Goal: Task Accomplishment & Management: Complete application form

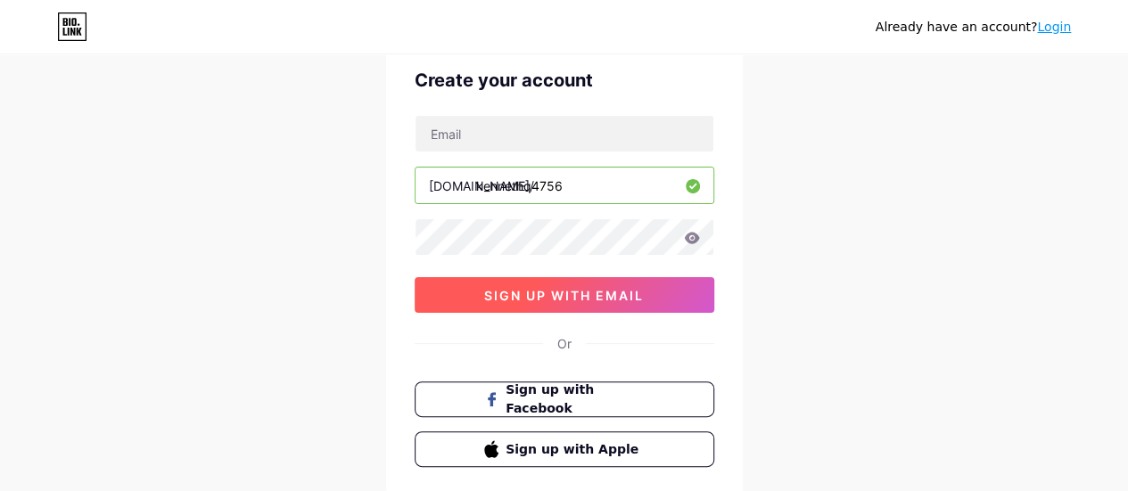
scroll to position [4, 0]
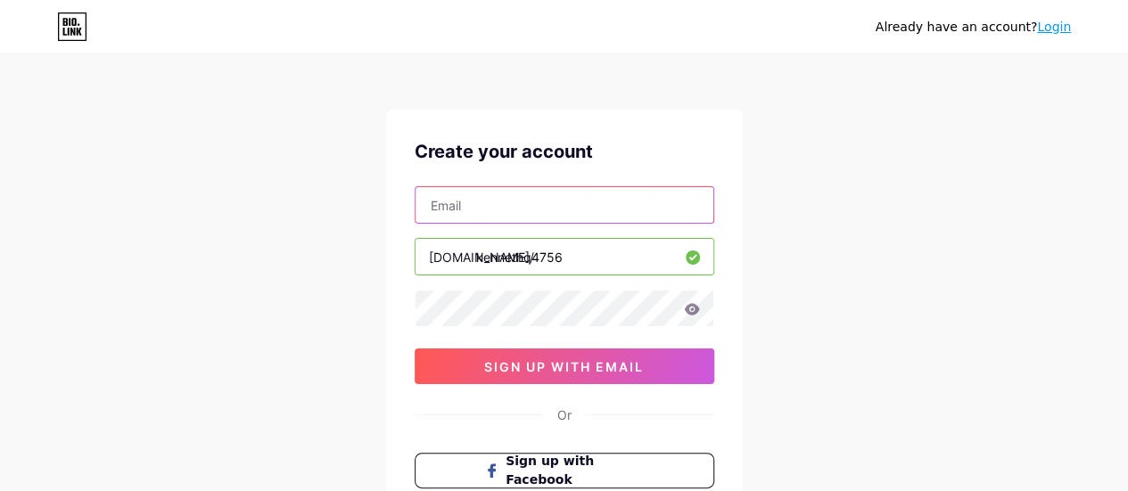
click at [538, 199] on input "text" at bounding box center [564, 205] width 298 height 36
type input "[EMAIL_ADDRESS][DOMAIN_NAME]"
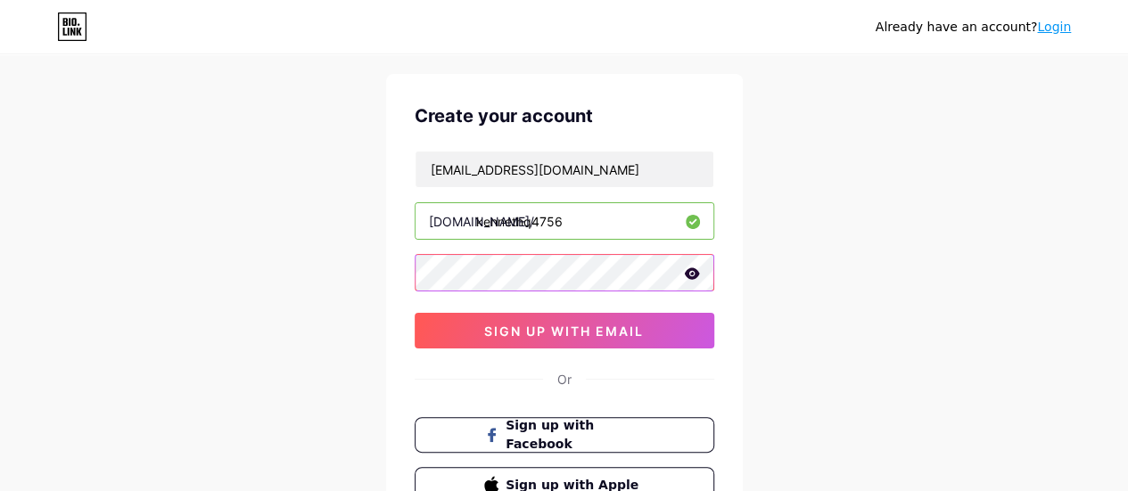
scroll to position [41, 0]
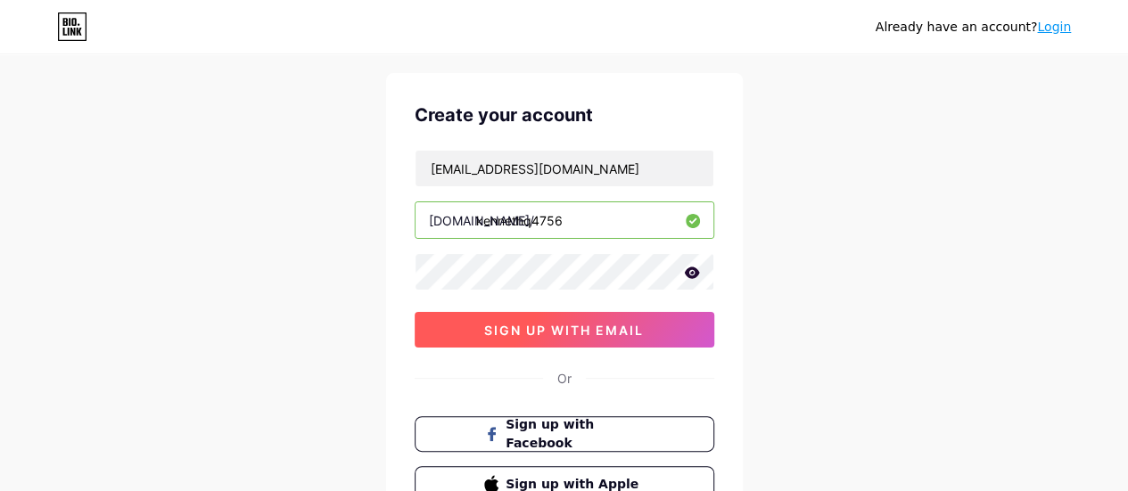
click at [539, 323] on span "sign up with email" at bounding box center [564, 330] width 160 height 15
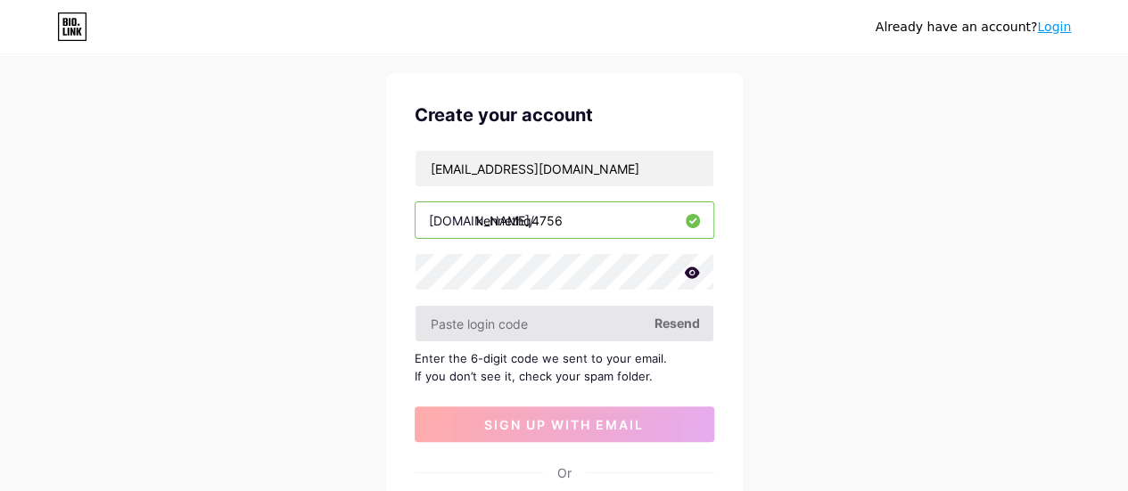
click at [576, 323] on input "text" at bounding box center [564, 324] width 298 height 36
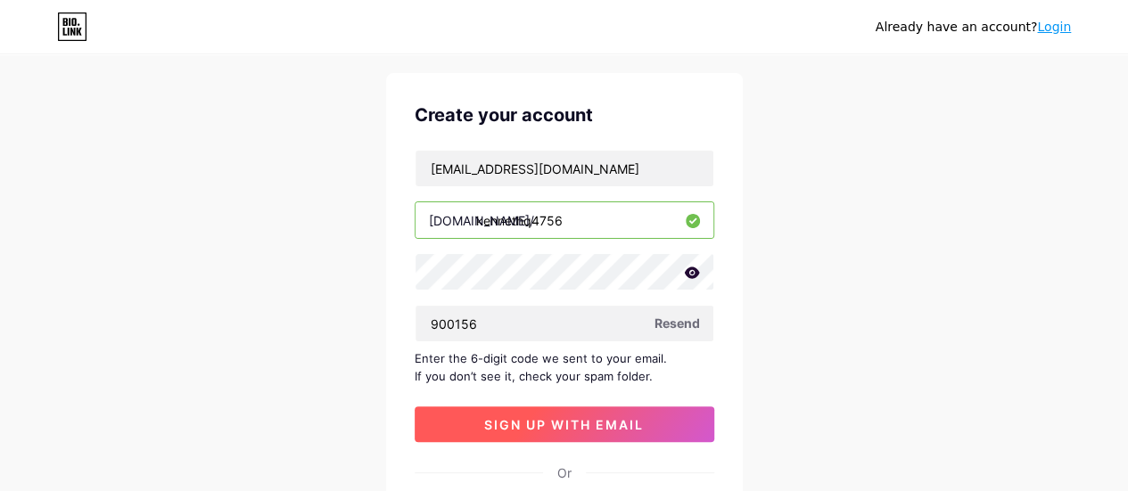
type input "900156"
click at [528, 426] on span "sign up with email" at bounding box center [564, 424] width 160 height 15
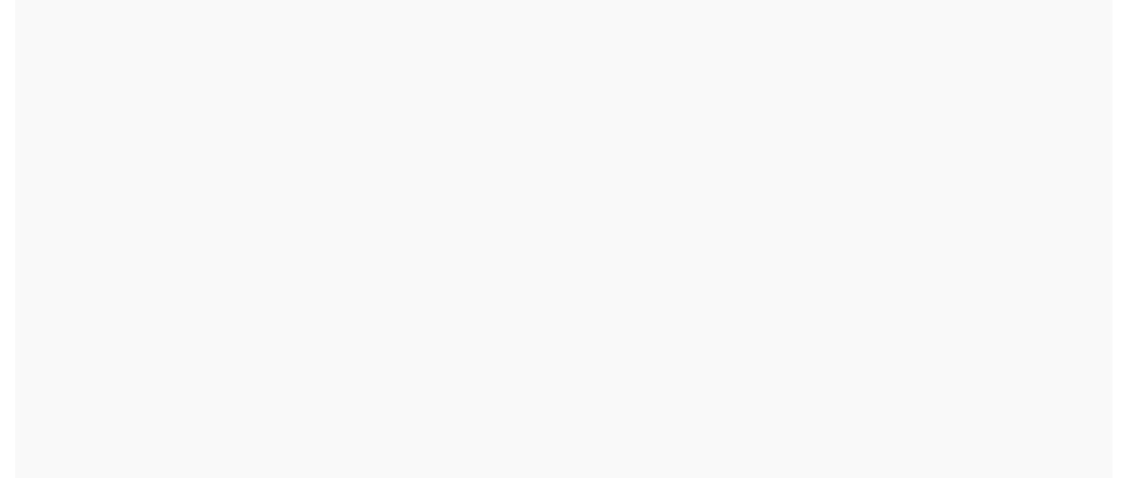
scroll to position [0, 0]
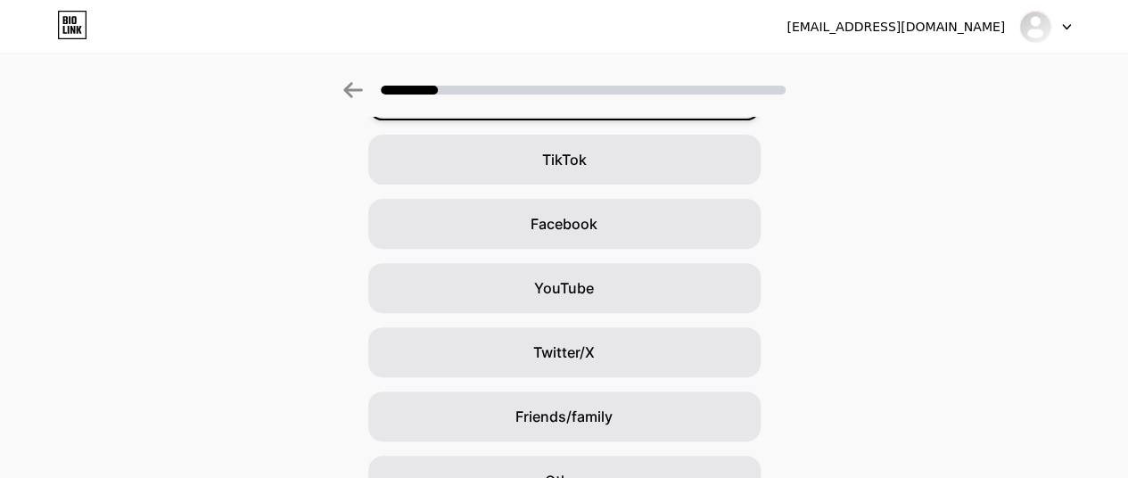
scroll to position [5, 0]
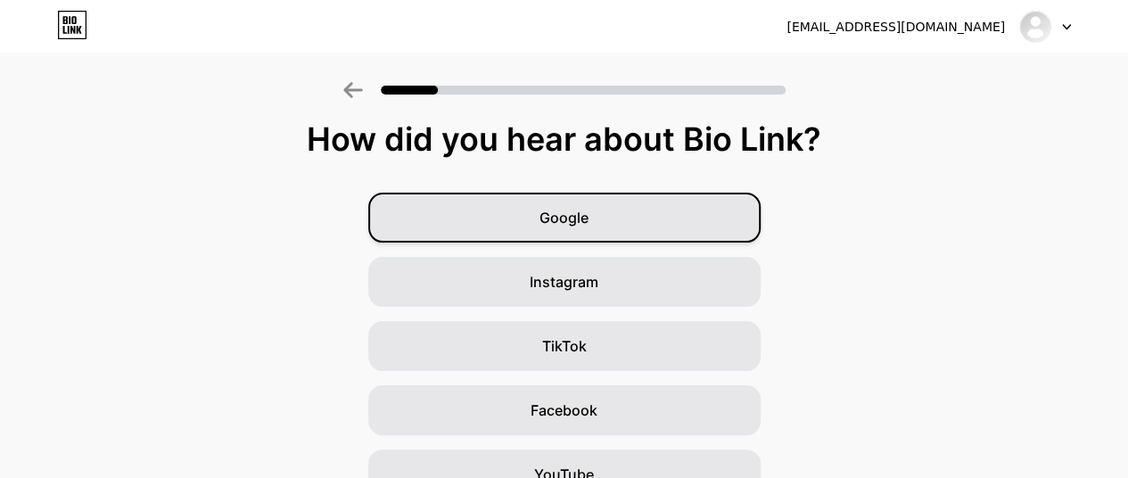
click at [525, 236] on div "Google" at bounding box center [564, 218] width 392 height 50
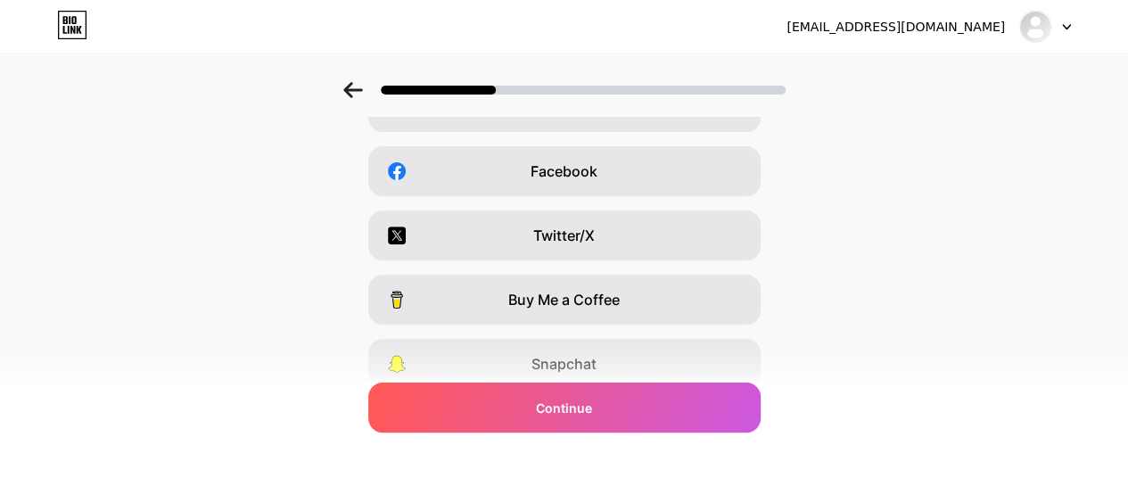
scroll to position [1, 0]
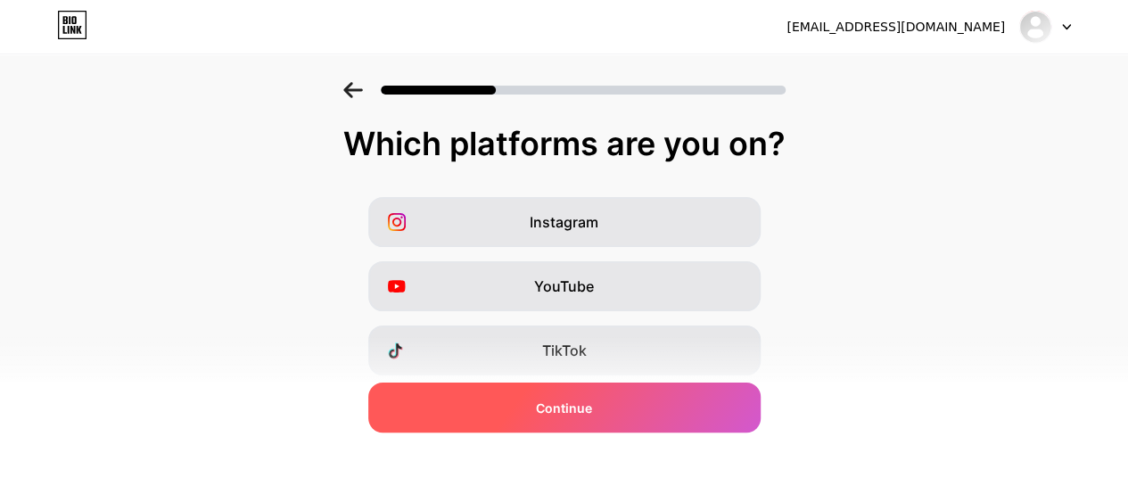
click at [553, 389] on div "Continue" at bounding box center [564, 407] width 392 height 50
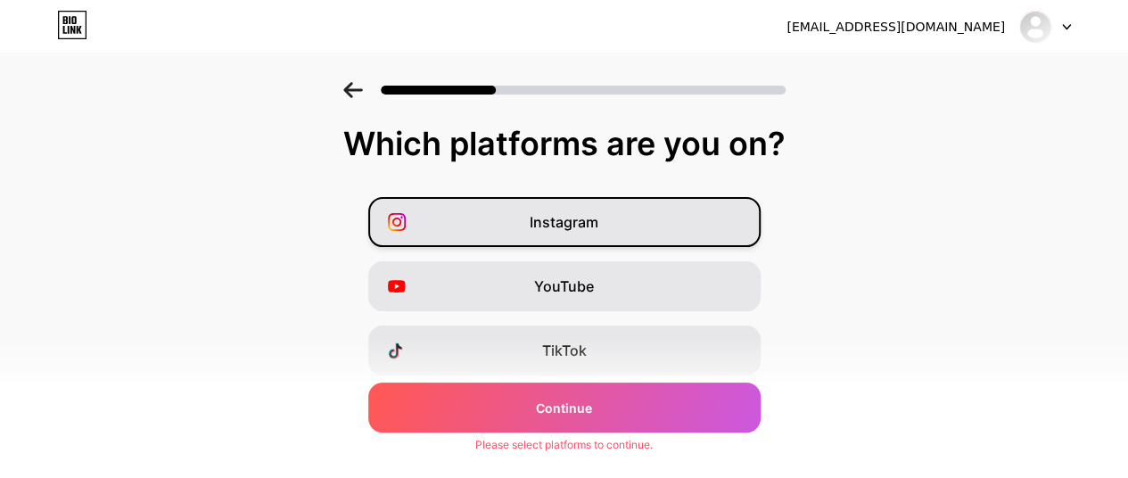
click at [551, 216] on span "Instagram" at bounding box center [564, 221] width 69 height 21
click at [549, 443] on div "Please select platforms to continue." at bounding box center [563, 445] width 177 height 16
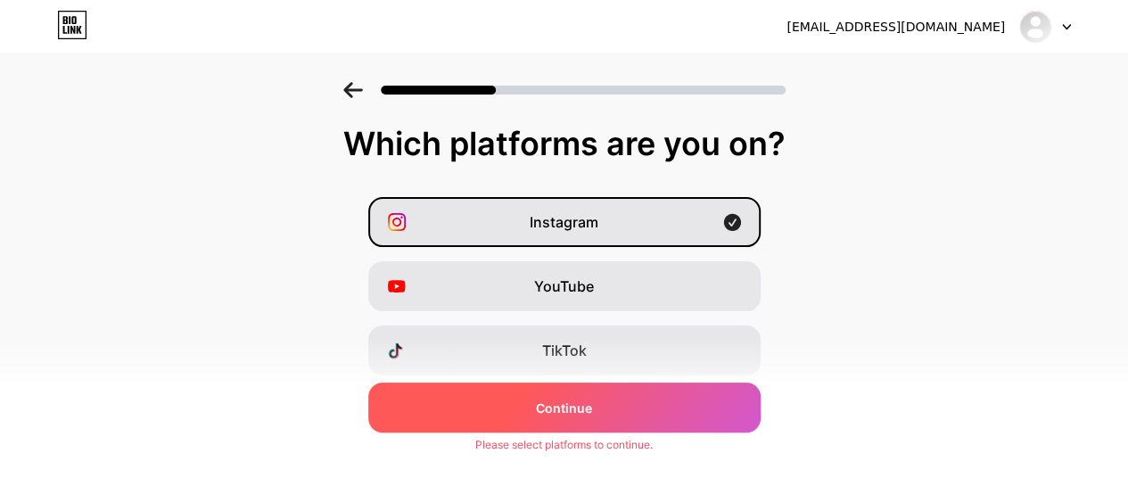
click at [543, 431] on div "Continue" at bounding box center [564, 407] width 392 height 50
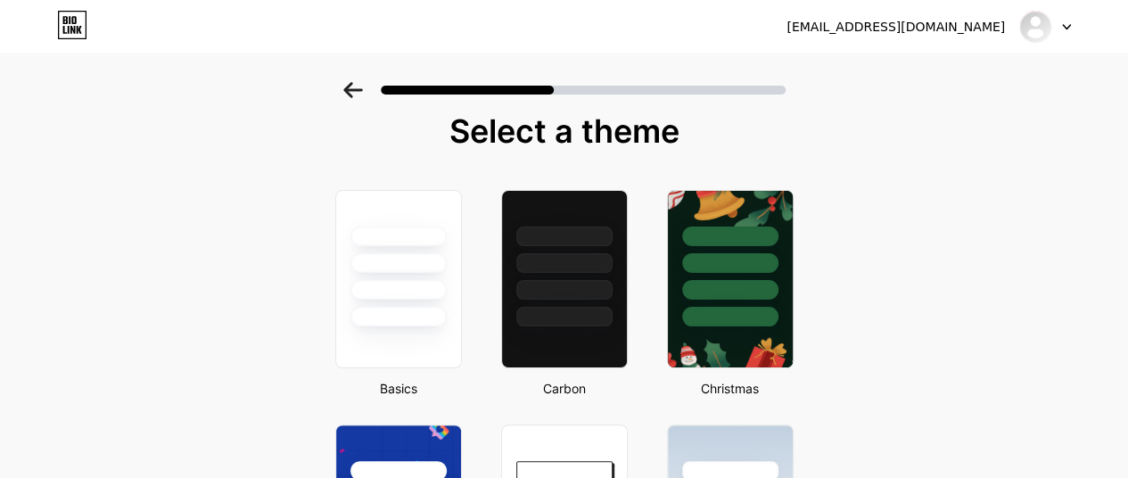
scroll to position [0, 0]
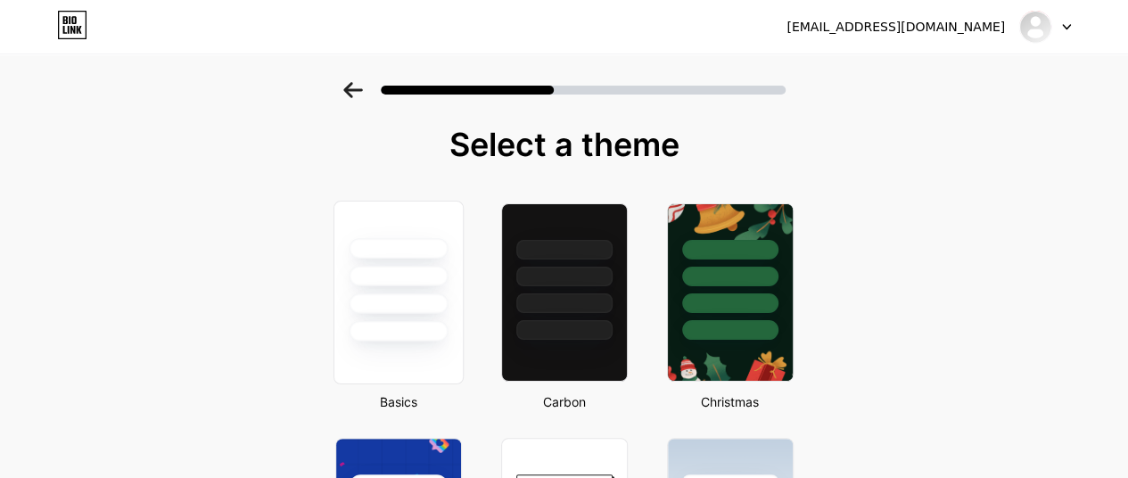
click at [424, 251] on div at bounding box center [398, 248] width 99 height 21
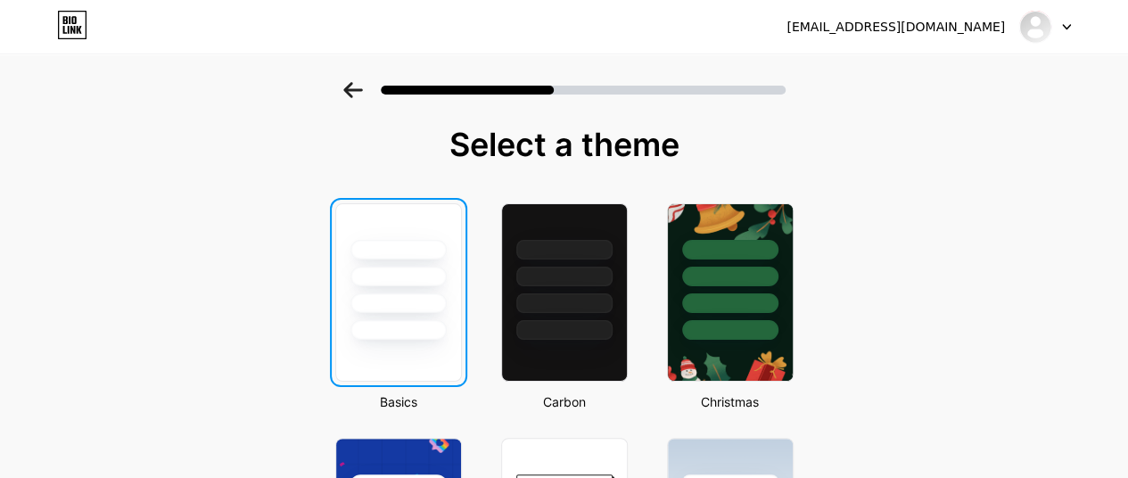
scroll to position [19, 0]
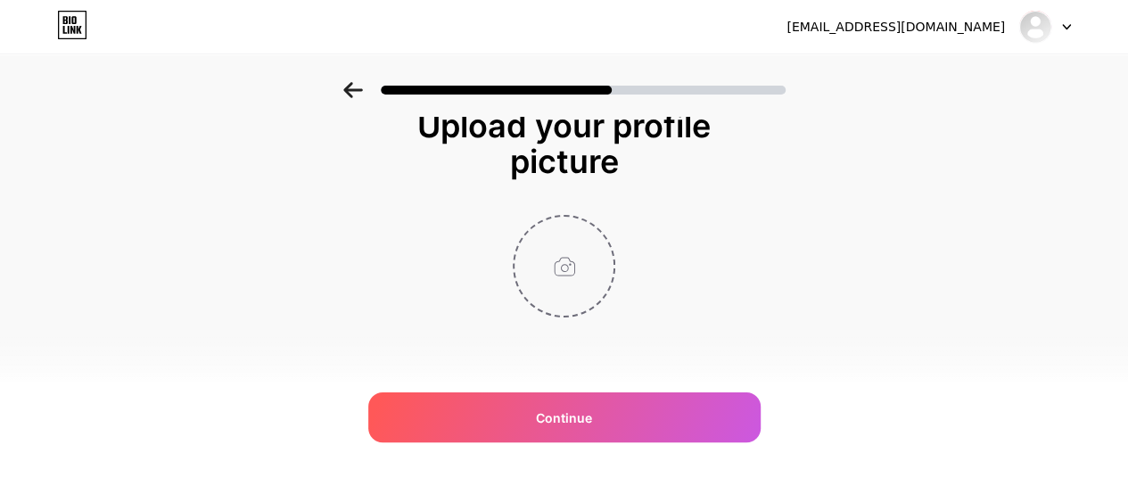
click at [579, 269] on input "file" at bounding box center [563, 266] width 99 height 99
click at [575, 294] on input "file" at bounding box center [563, 266] width 99 height 99
type input "C:\fakepath\[PERSON_NAME]-LCcFI_26diA-unsplash.jpg"
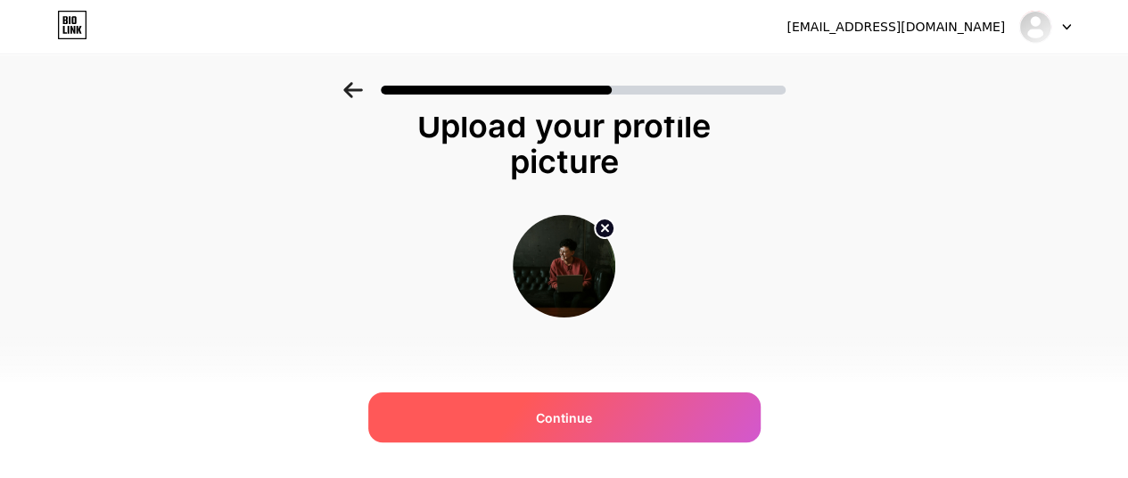
click at [640, 409] on div "Continue" at bounding box center [564, 417] width 392 height 50
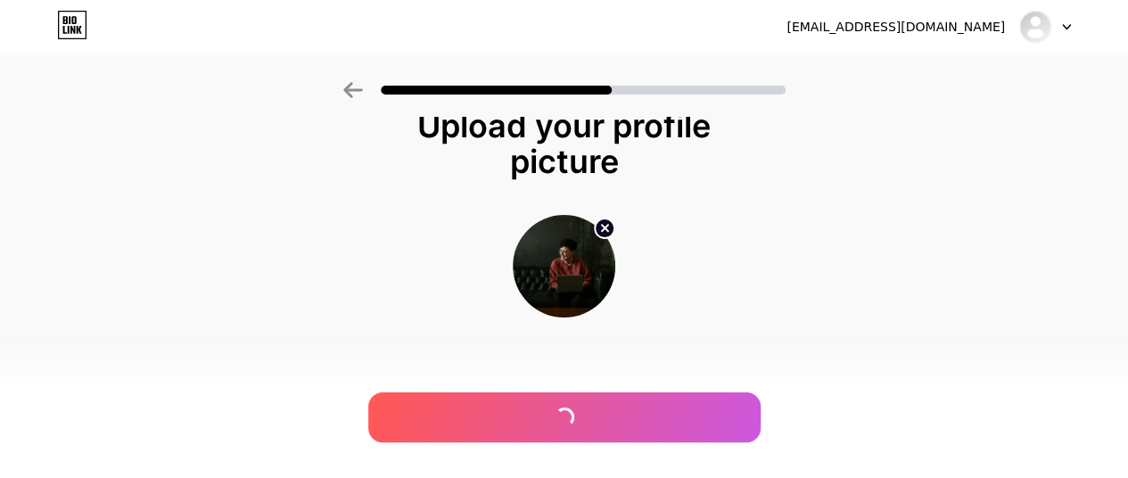
scroll to position [0, 0]
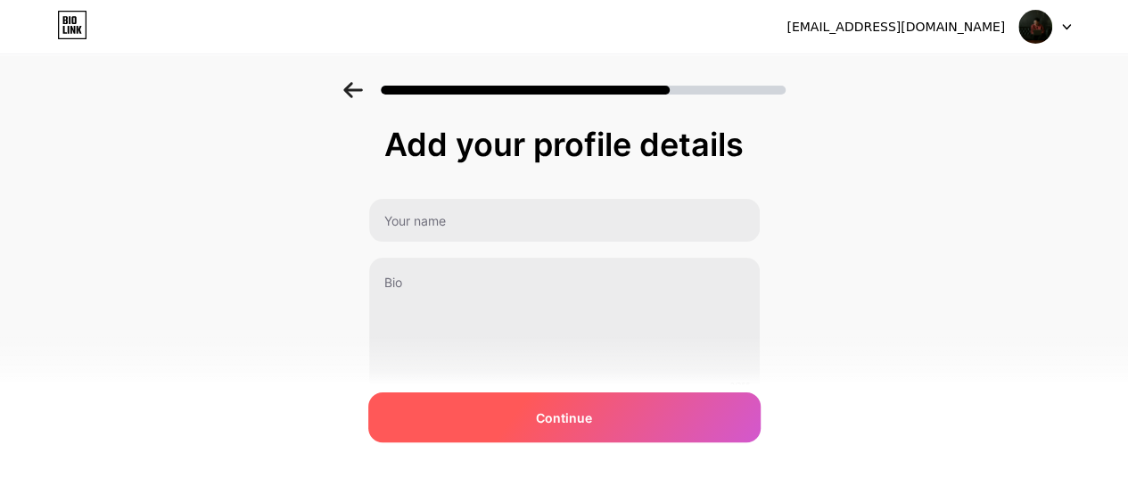
click at [622, 415] on div "Continue" at bounding box center [564, 417] width 392 height 50
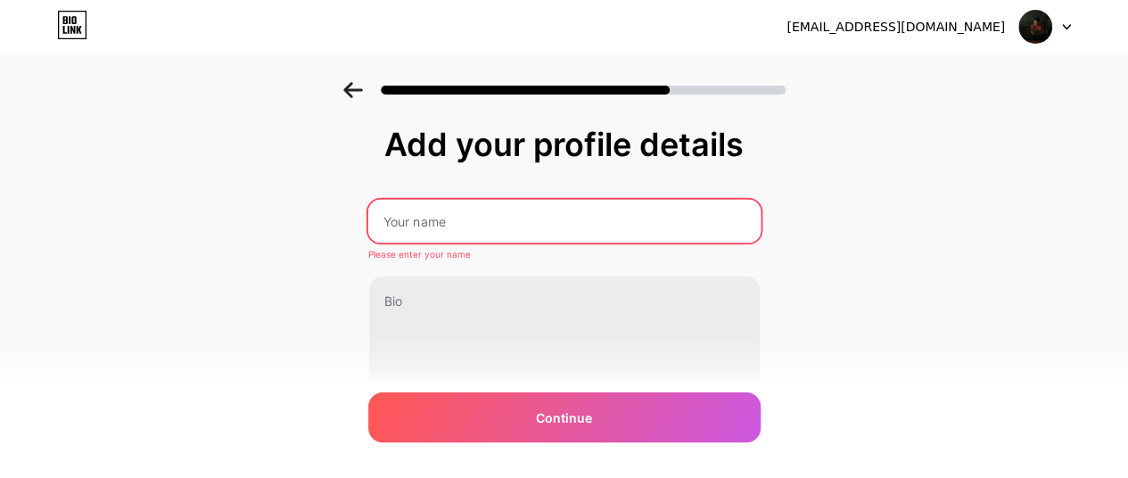
click at [555, 230] on input "text" at bounding box center [563, 221] width 392 height 43
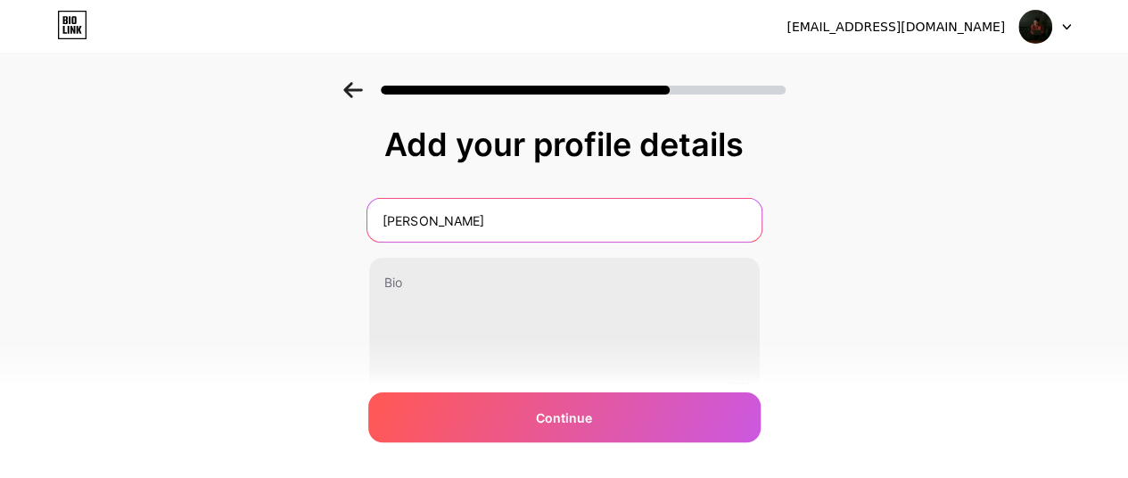
type input "[PERSON_NAME]"
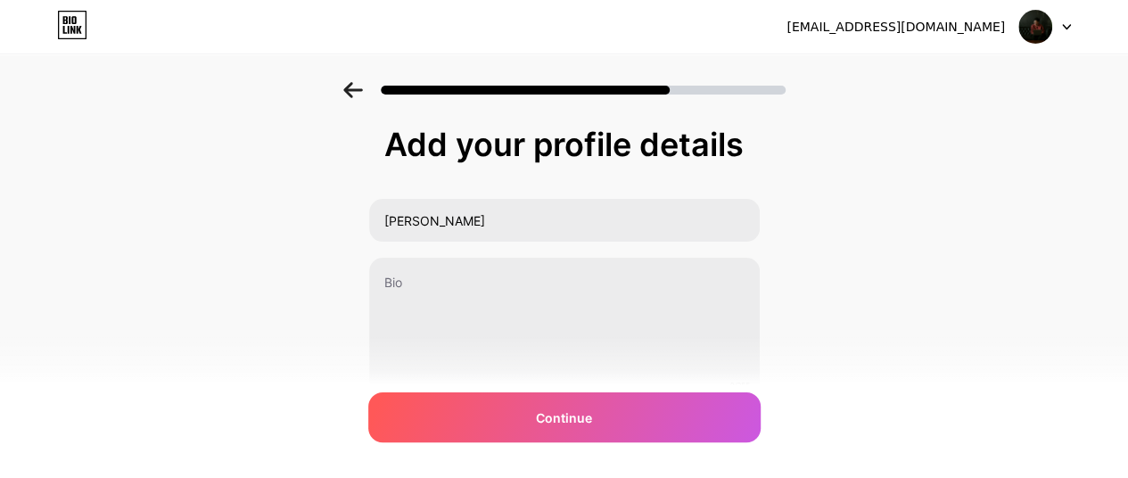
click at [841, 177] on div "Add your profile details [PERSON_NAME] 0/255 Continue Error" at bounding box center [564, 285] width 1128 height 407
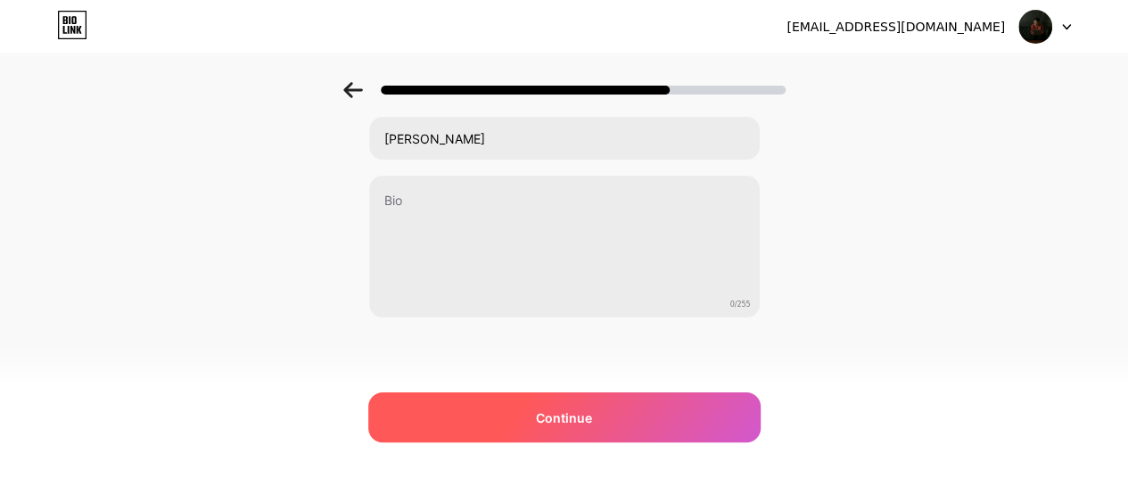
click at [572, 420] on span "Continue" at bounding box center [564, 417] width 56 height 19
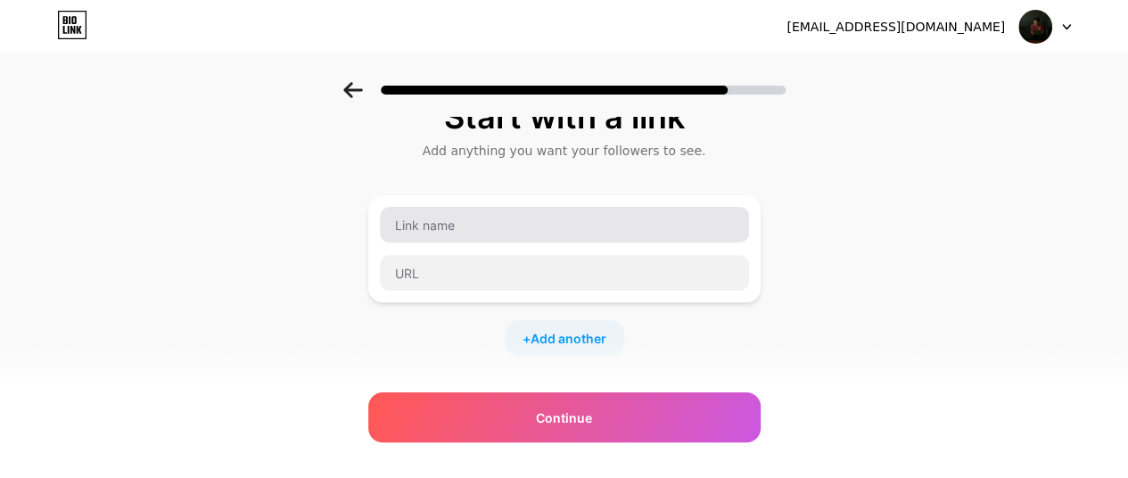
scroll to position [29, 0]
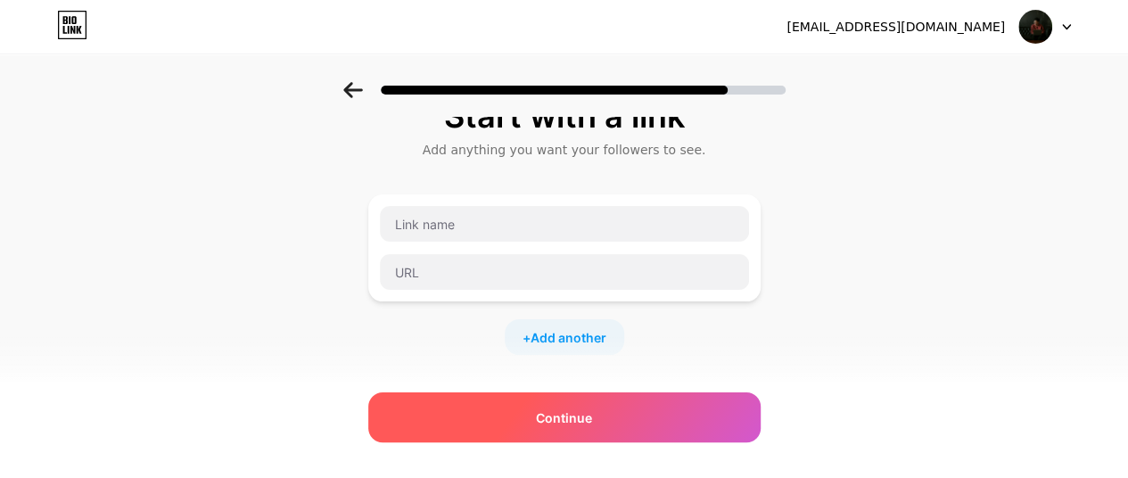
click at [579, 408] on span "Continue" at bounding box center [564, 417] width 56 height 19
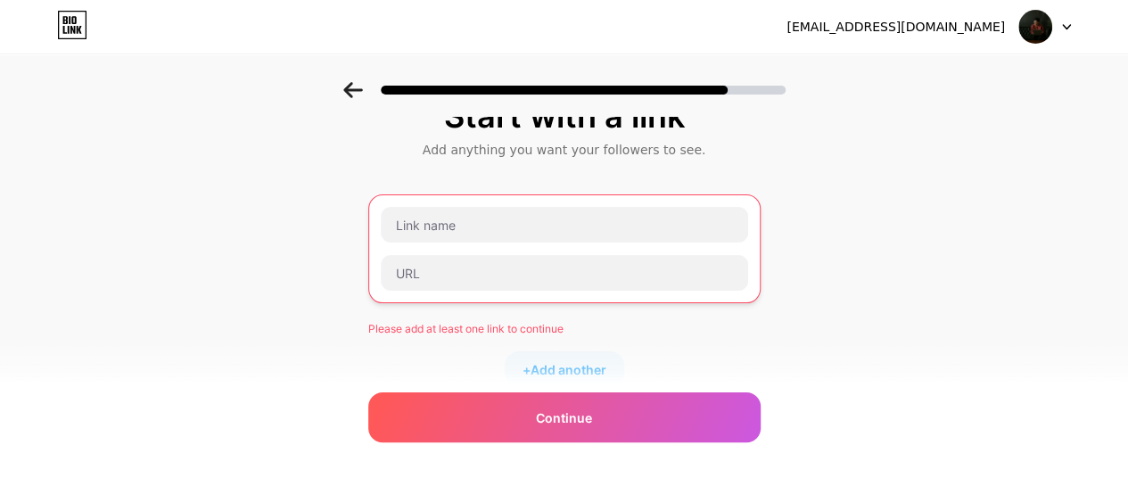
scroll to position [16, 0]
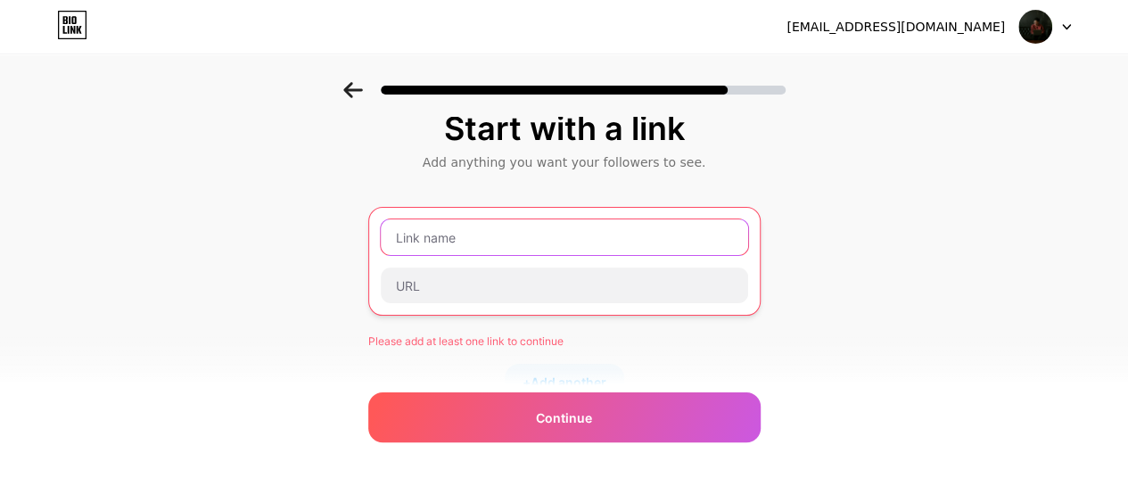
click at [533, 247] on input "text" at bounding box center [564, 237] width 367 height 36
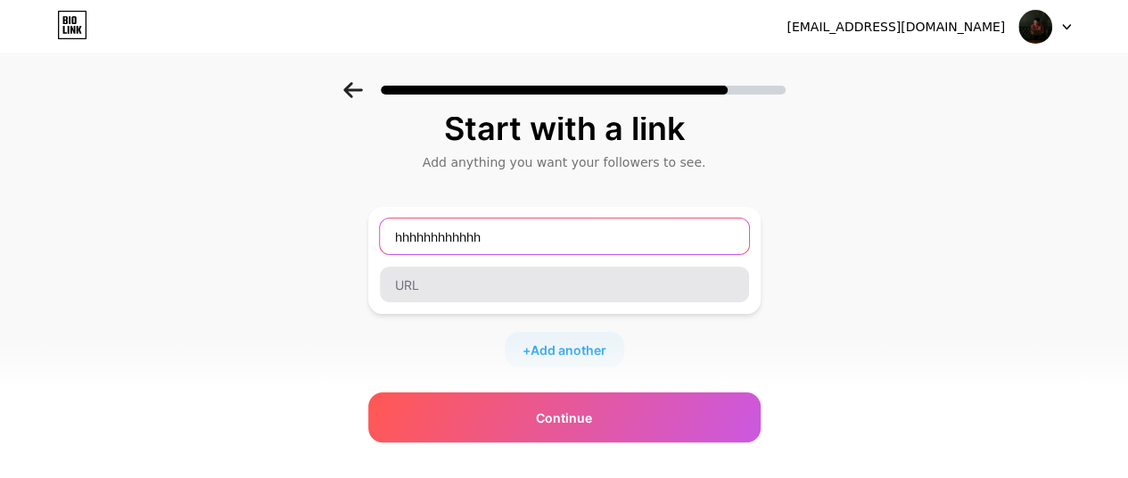
type input "hhhhhhhhhhhh"
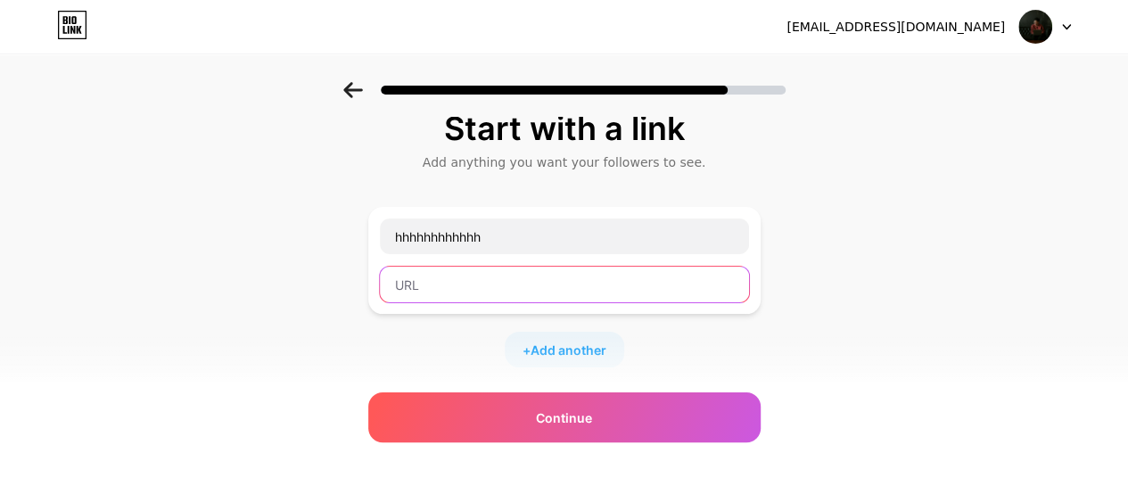
click at [527, 295] on input "text" at bounding box center [564, 285] width 369 height 36
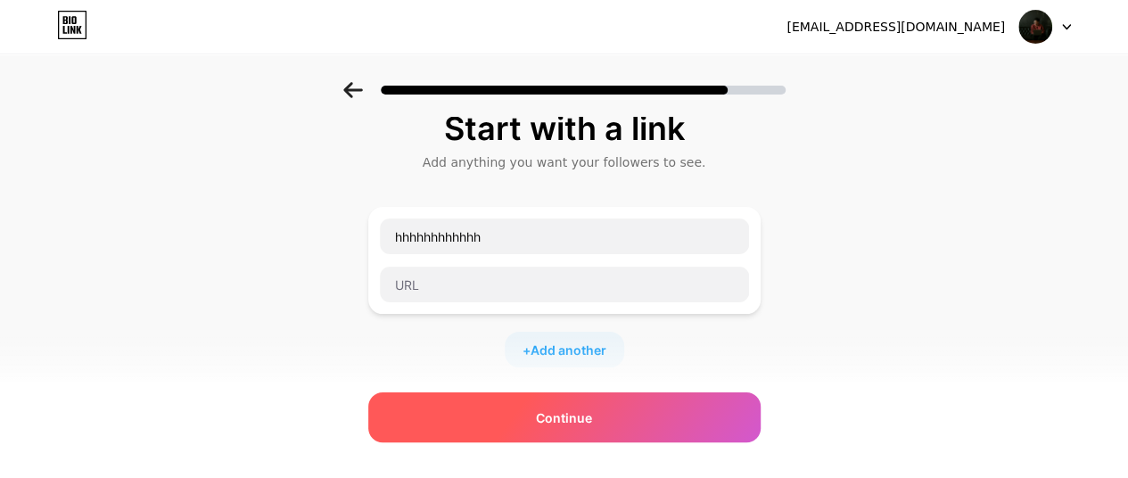
click at [610, 429] on div "Continue" at bounding box center [564, 417] width 392 height 50
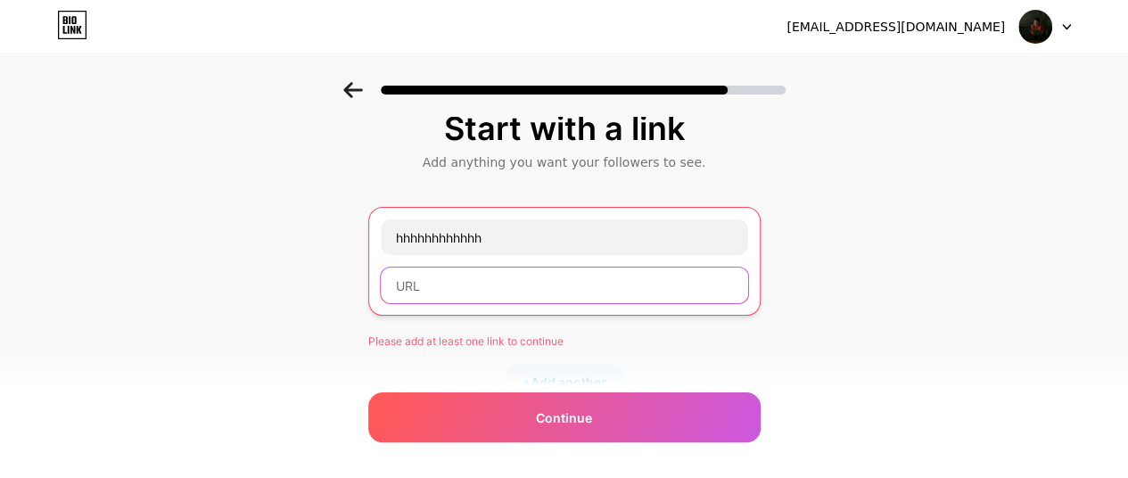
click at [570, 297] on input "text" at bounding box center [564, 285] width 367 height 36
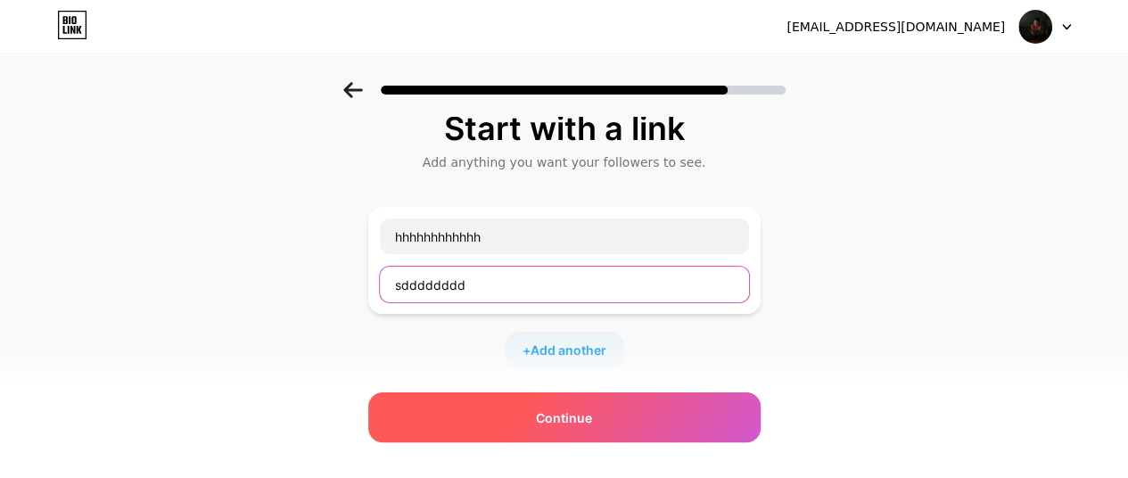
type input "sdddddddd"
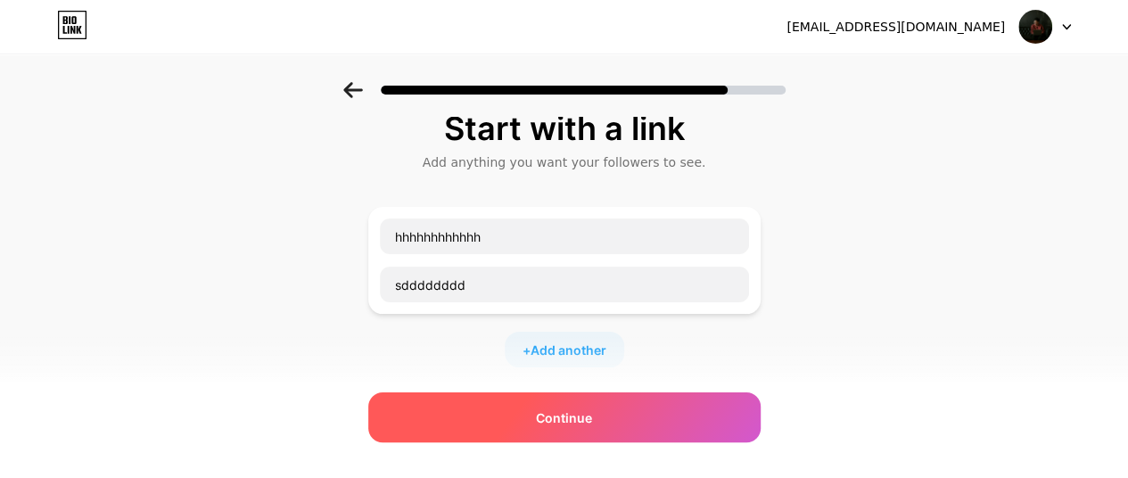
click at [588, 415] on span "Continue" at bounding box center [564, 417] width 56 height 19
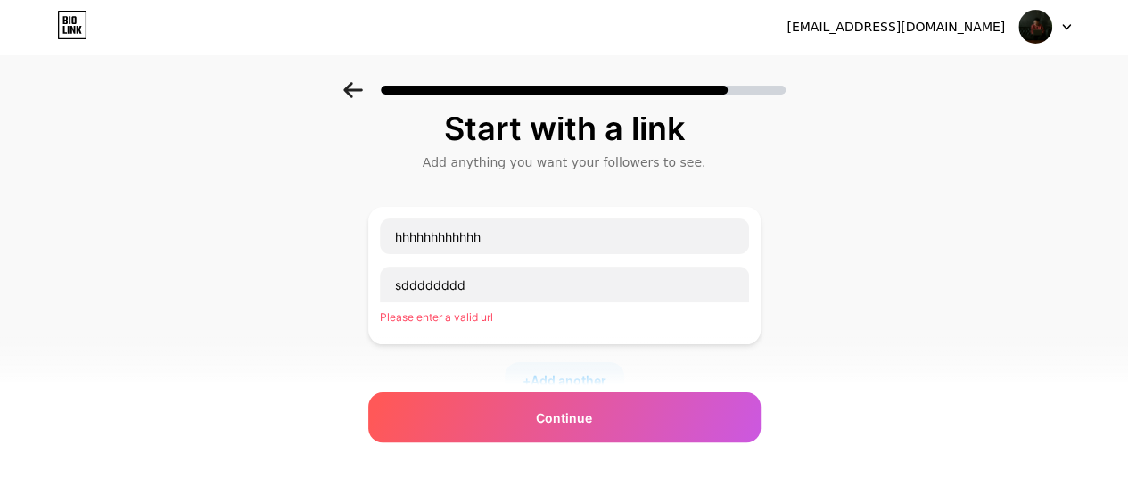
click at [564, 301] on div "sdddddddd Please enter a valid url" at bounding box center [564, 300] width 371 height 68
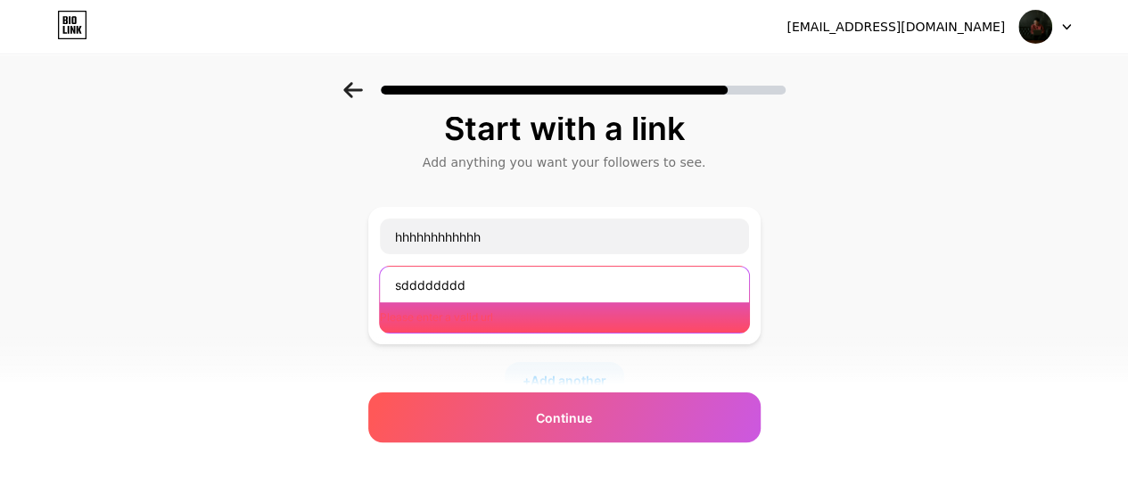
click at [533, 285] on input "sdddddddd" at bounding box center [564, 285] width 369 height 36
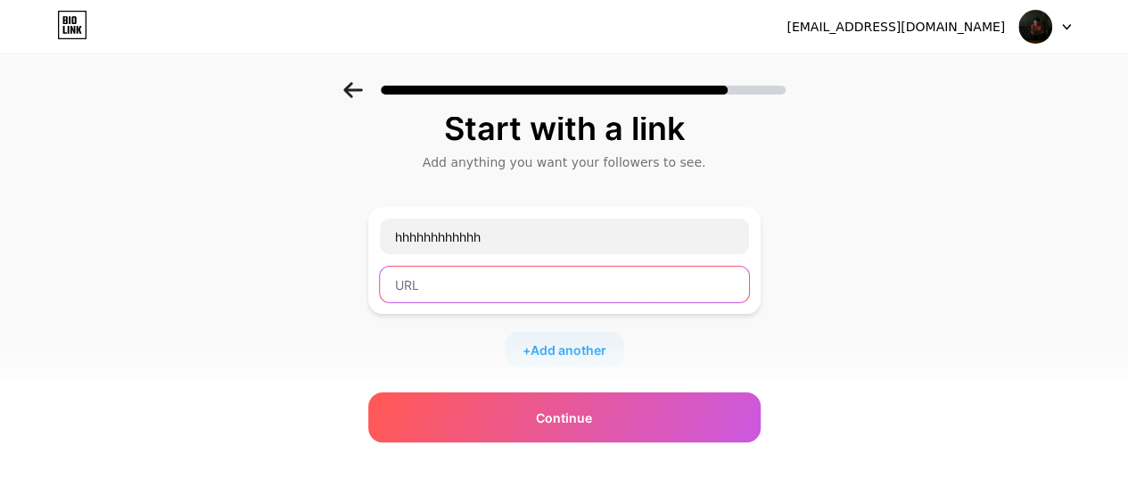
click at [486, 286] on input "text" at bounding box center [564, 285] width 369 height 36
paste input "[URL][DOMAIN_NAME]"
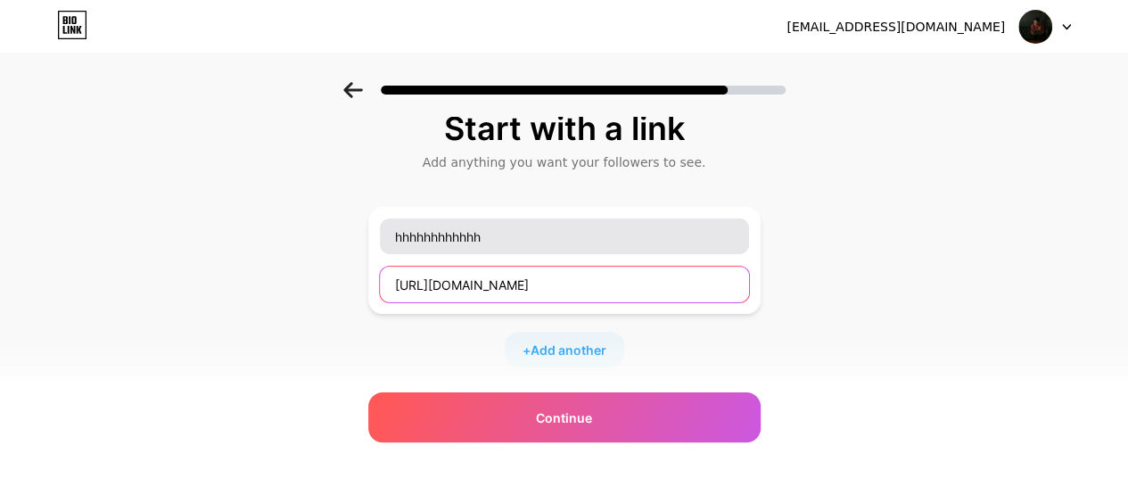
type input "[URL][DOMAIN_NAME]"
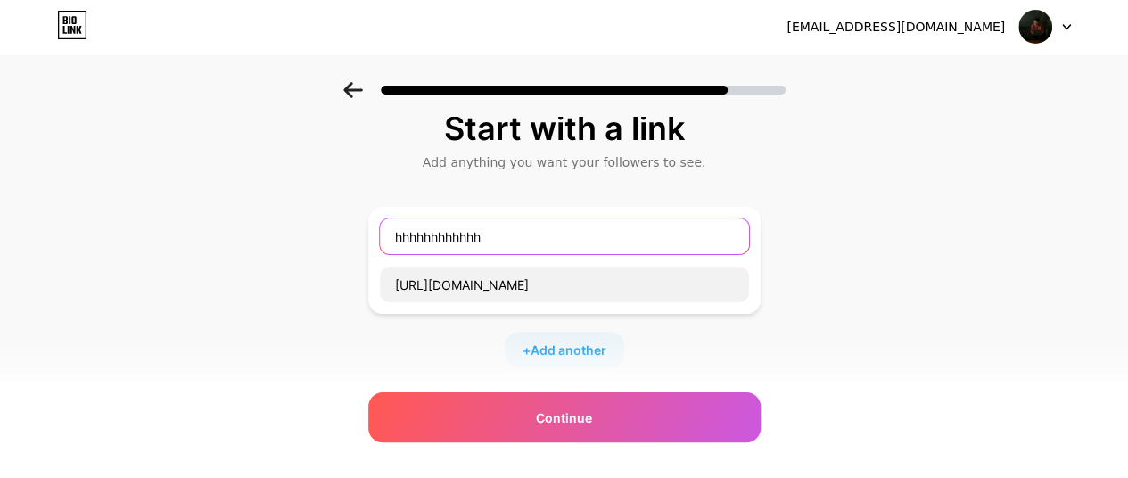
click at [522, 233] on input "hhhhhhhhhhhh" at bounding box center [564, 236] width 369 height 36
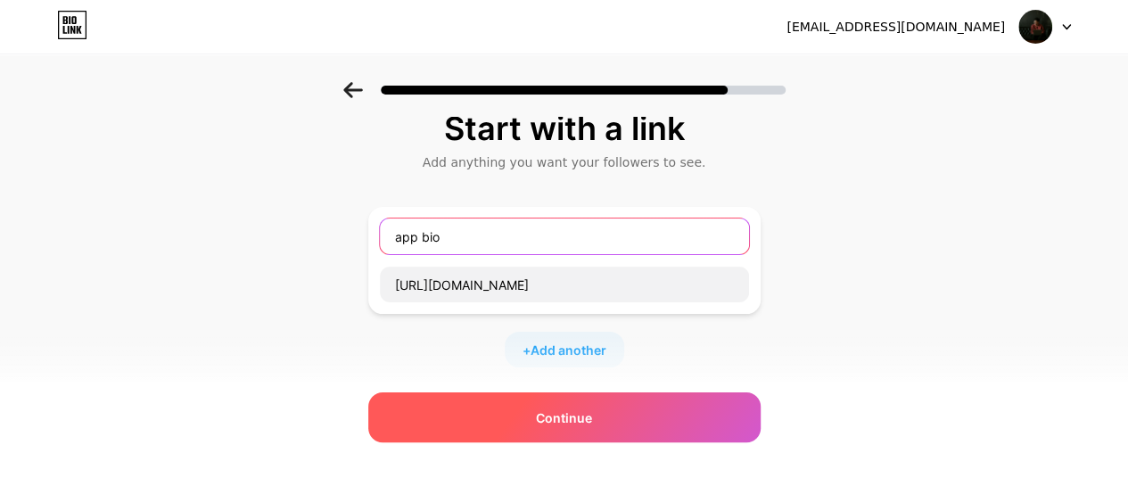
type input "app bio"
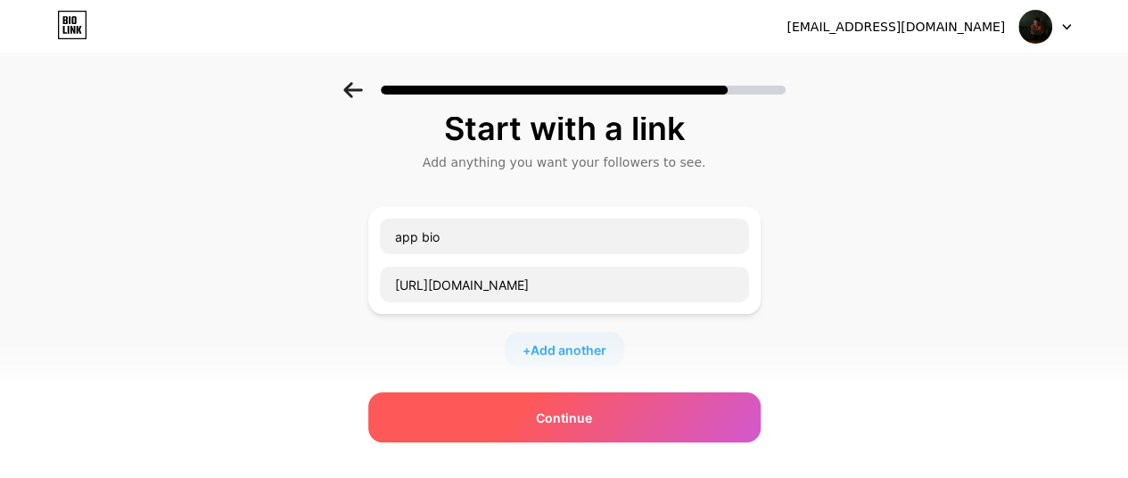
click at [588, 436] on div "Continue" at bounding box center [564, 417] width 392 height 50
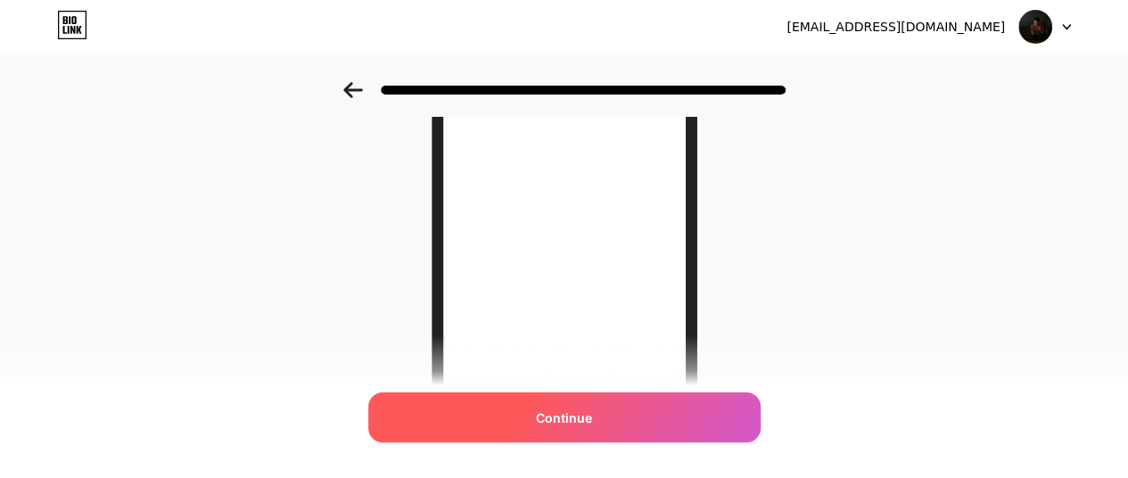
scroll to position [43, 0]
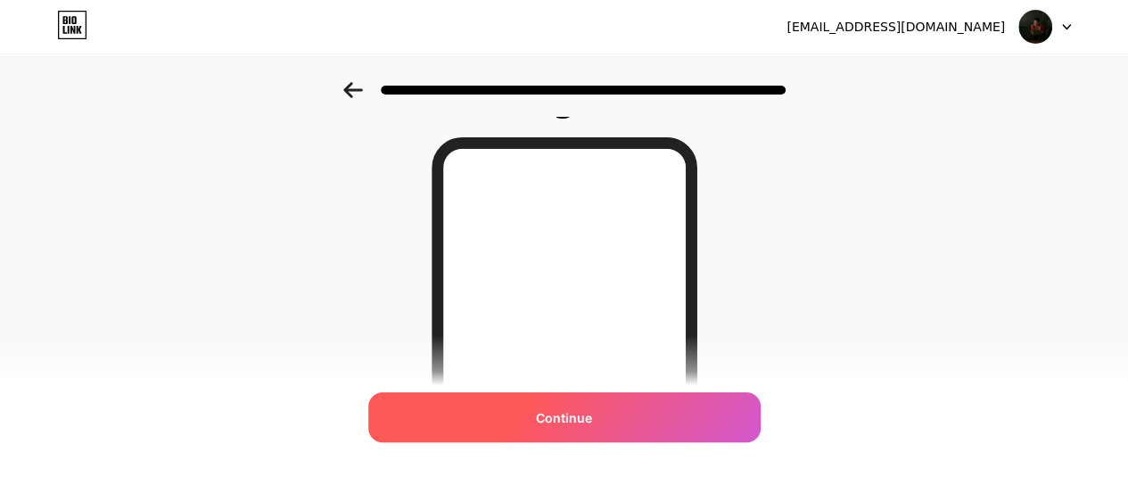
click at [581, 428] on div "Continue" at bounding box center [564, 417] width 392 height 50
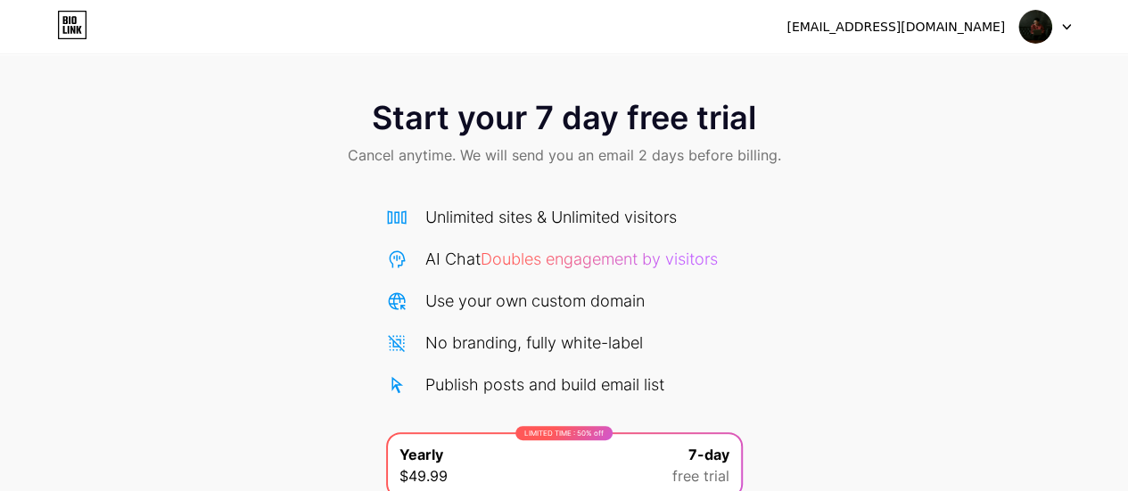
click at [77, 24] on icon at bounding box center [72, 25] width 30 height 29
click at [1024, 30] on img at bounding box center [1035, 27] width 34 height 34
click at [836, 170] on div "Start your 7 day free trial Cancel anytime. We will send you an email 2 days be…" at bounding box center [564, 134] width 1128 height 105
click at [63, 24] on icon at bounding box center [65, 20] width 4 height 8
click at [1066, 29] on div at bounding box center [1045, 27] width 52 height 32
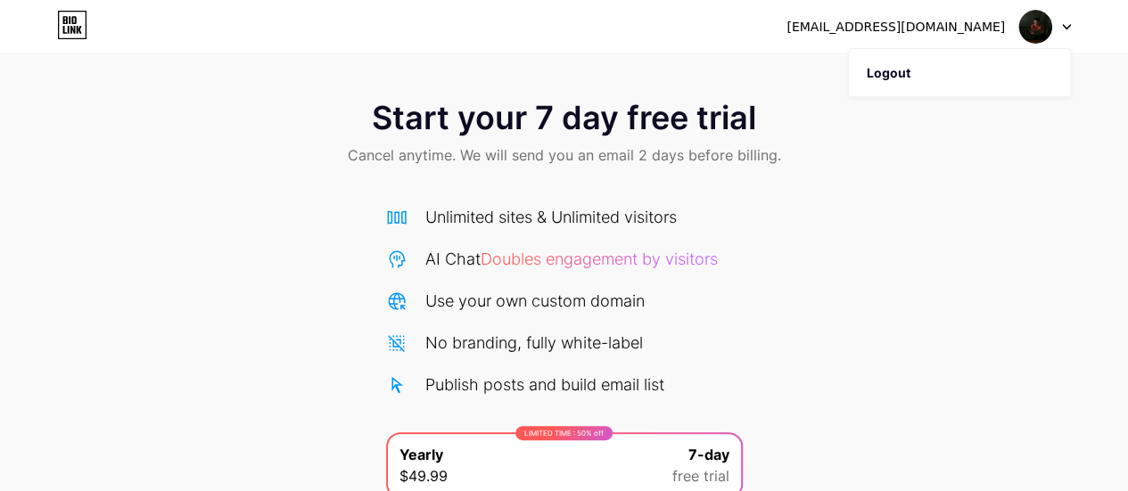
click at [1066, 29] on div at bounding box center [1045, 27] width 52 height 32
click at [1047, 35] on img at bounding box center [1035, 27] width 34 height 34
click at [1065, 35] on div at bounding box center [1045, 27] width 52 height 32
click at [1064, 35] on div at bounding box center [1045, 27] width 52 height 32
click at [781, 78] on div "Start your 7 day free trial Cancel anytime. We will send you an email 2 days be…" at bounding box center [564, 323] width 1128 height 646
